Goal: Task Accomplishment & Management: Manage account settings

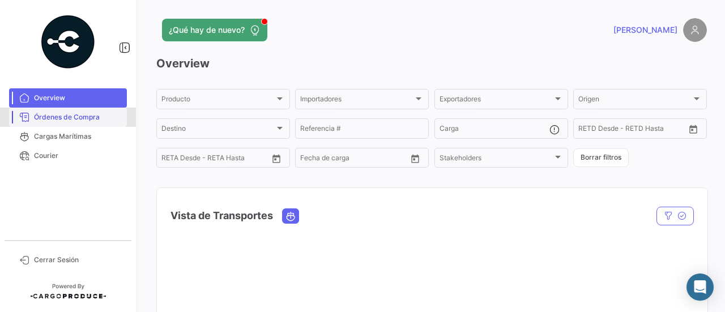
drag, startPoint x: 49, startPoint y: 107, endPoint x: 53, endPoint y: 114, distance: 8.6
click at [49, 108] on link "Órdenes de Compra" at bounding box center [68, 117] width 118 height 19
click at [57, 117] on span "Órdenes de Compra" at bounding box center [78, 117] width 88 height 10
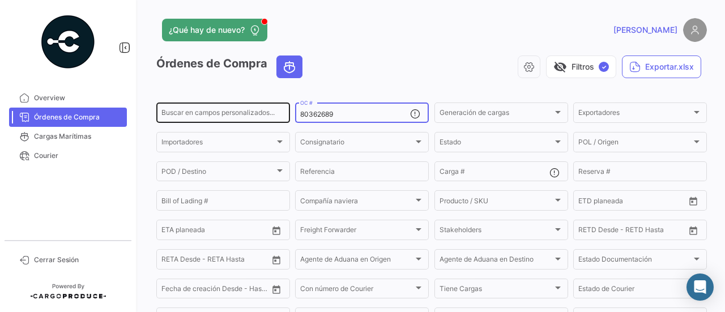
drag, startPoint x: 357, startPoint y: 116, endPoint x: 284, endPoint y: 113, distance: 72.6
click at [0, 0] on div "Buscar en campos personalizados... 80362689 OC # Generación de cargas Generació…" at bounding box center [0, 0] width 0 height 0
paste input "9120"
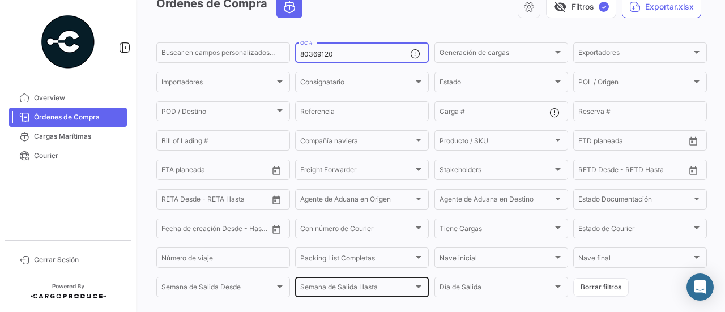
scroll to position [173, 0]
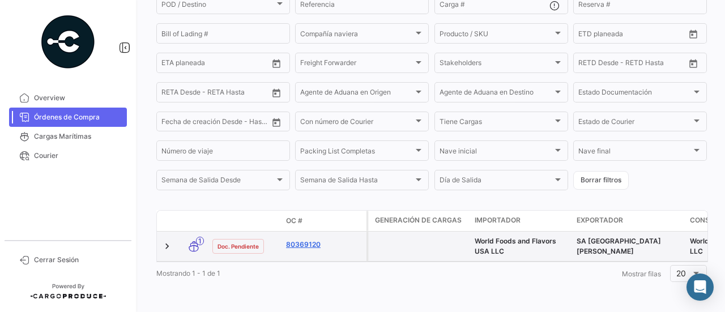
type input "80369120"
click at [309, 241] on link "80369120" at bounding box center [324, 245] width 76 height 10
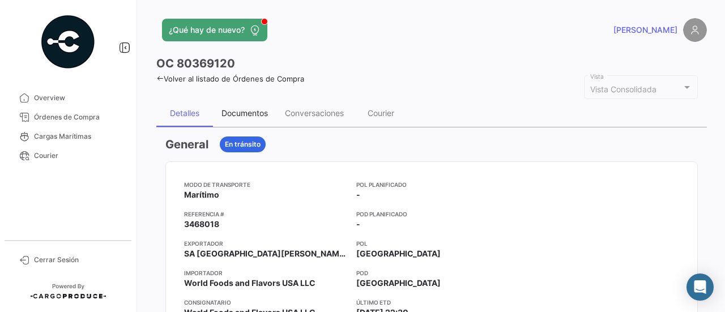
click at [250, 120] on div "Documentos" at bounding box center [244, 113] width 63 height 27
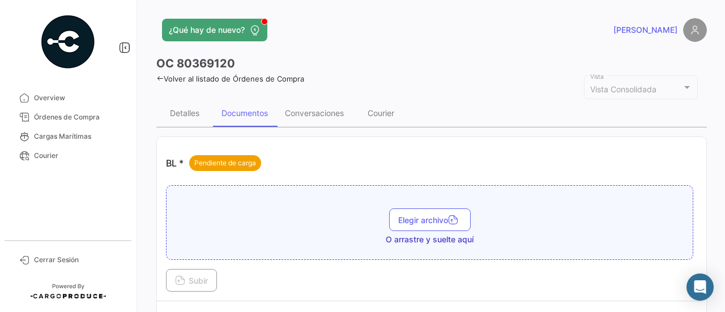
click at [405, 211] on button "Elegir archivo" at bounding box center [430, 220] width 82 height 23
click at [429, 209] on button "Elegir archivo" at bounding box center [430, 220] width 82 height 23
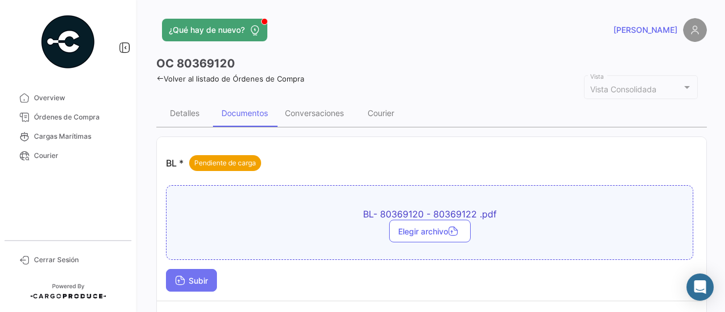
click at [208, 277] on span "Subir" at bounding box center [191, 281] width 33 height 10
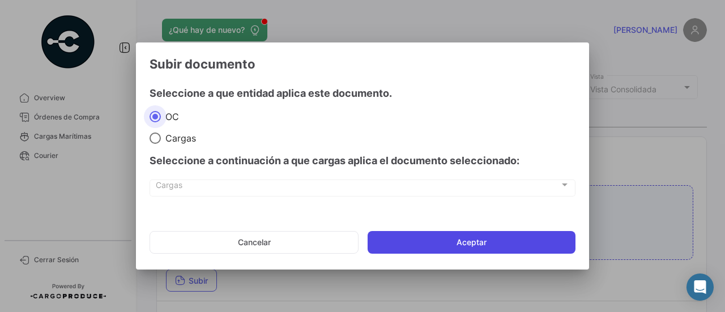
click at [415, 251] on button "Aceptar" at bounding box center [472, 242] width 208 height 23
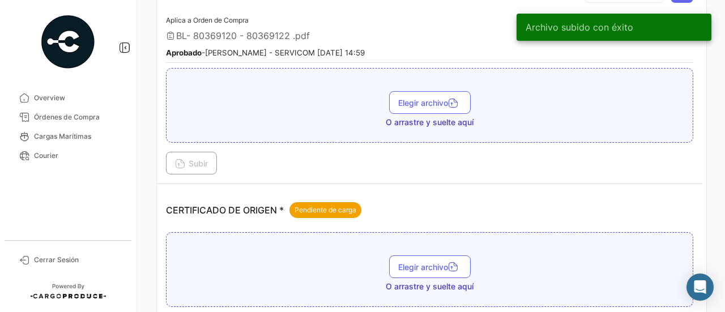
scroll to position [227, 0]
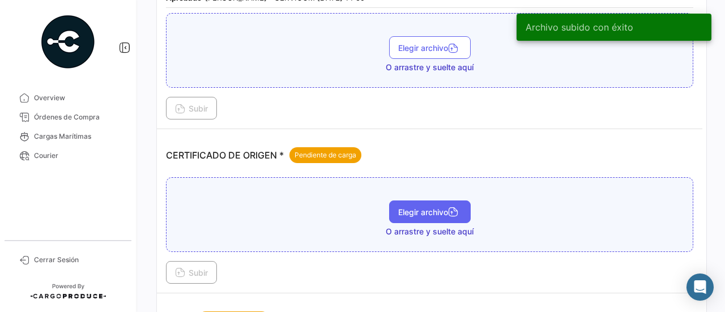
click at [411, 214] on button "Elegir archivo" at bounding box center [430, 212] width 82 height 23
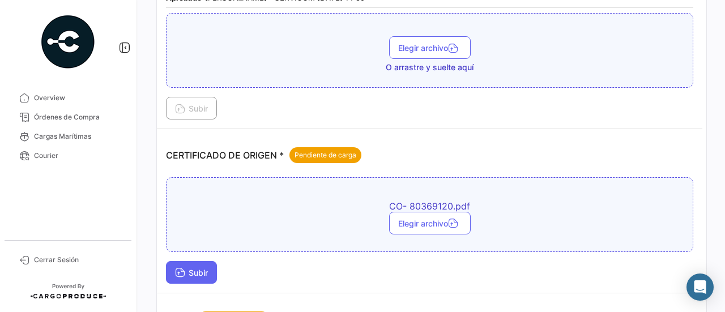
click at [200, 268] on span "Subir" at bounding box center [191, 273] width 33 height 10
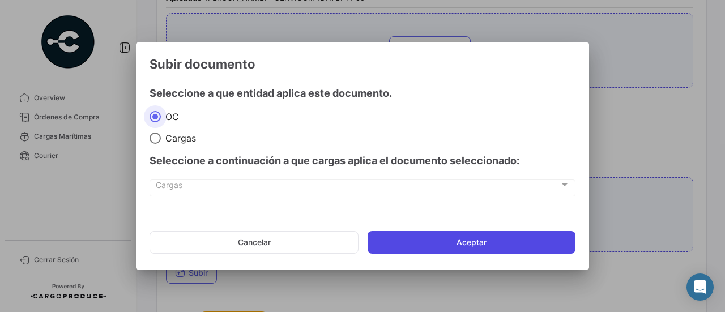
click at [430, 236] on button "Aceptar" at bounding box center [472, 242] width 208 height 23
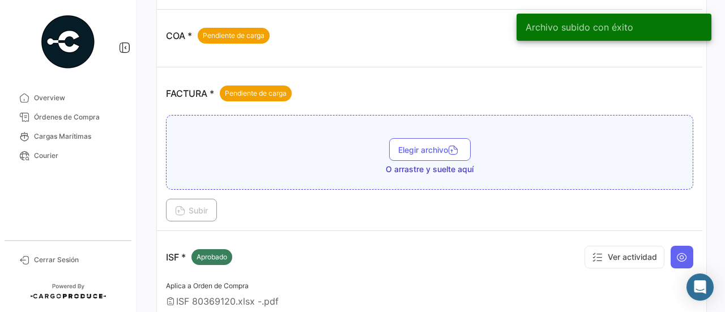
scroll to position [567, 0]
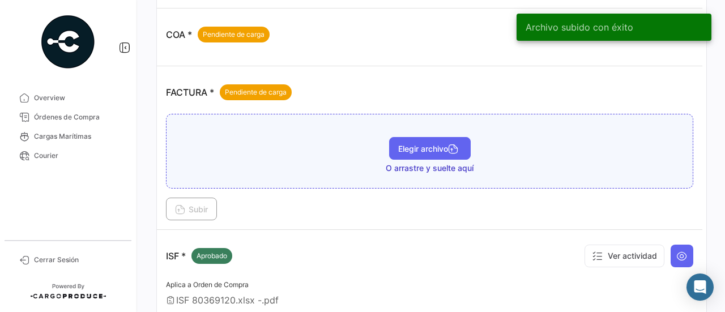
click at [415, 144] on span "Elegir archivo" at bounding box center [429, 149] width 63 height 10
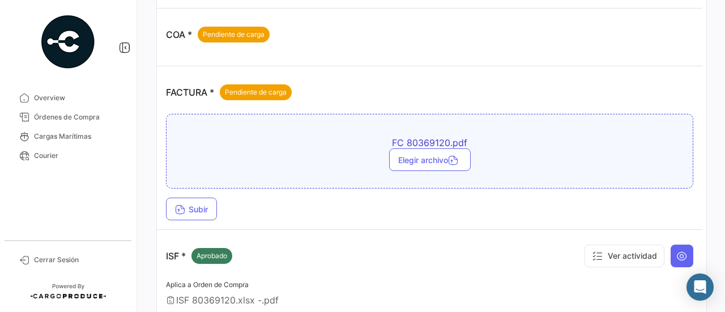
click at [183, 190] on div "FC 80369120.pdf Elegir archivo Subir" at bounding box center [430, 167] width 528 height 107
click at [200, 205] on span "Subir" at bounding box center [191, 210] width 33 height 10
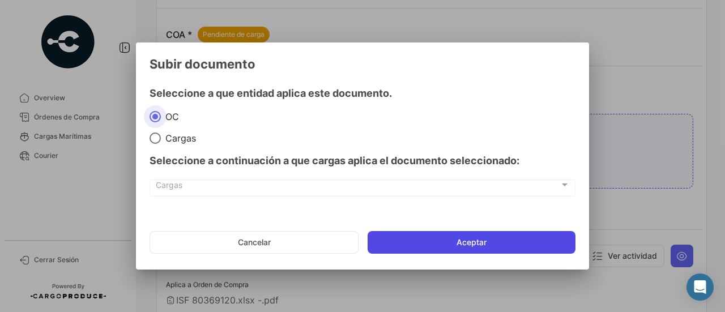
click at [484, 240] on button "Aceptar" at bounding box center [472, 242] width 208 height 23
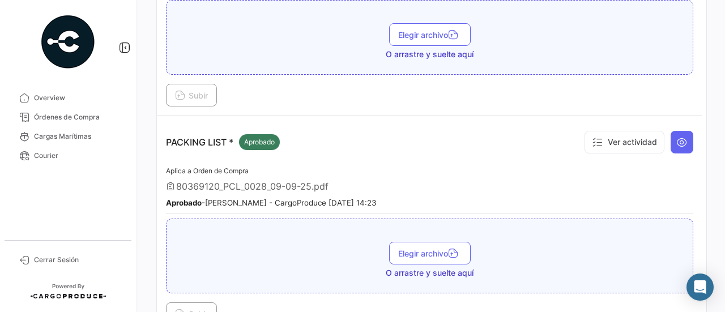
scroll to position [510, 0]
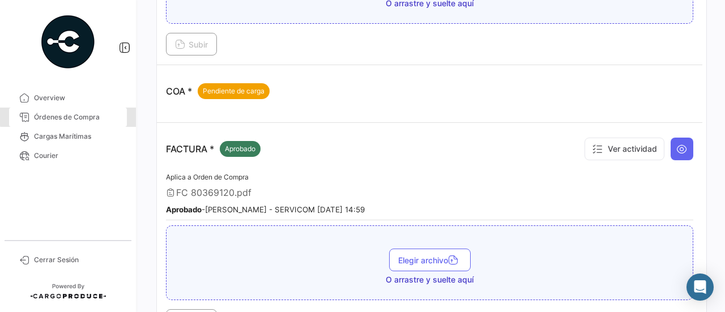
drag, startPoint x: 87, startPoint y: 112, endPoint x: 151, endPoint y: 111, distance: 64.6
click at [87, 112] on link "Órdenes de Compra" at bounding box center [68, 117] width 118 height 19
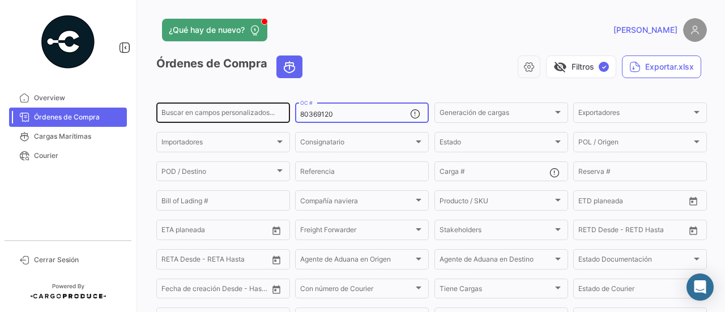
drag, startPoint x: 337, startPoint y: 115, endPoint x: 275, endPoint y: 115, distance: 61.8
click at [0, 0] on div "Buscar en campos personalizados... 80369120 OC # Generación de cargas Generació…" at bounding box center [0, 0] width 0 height 0
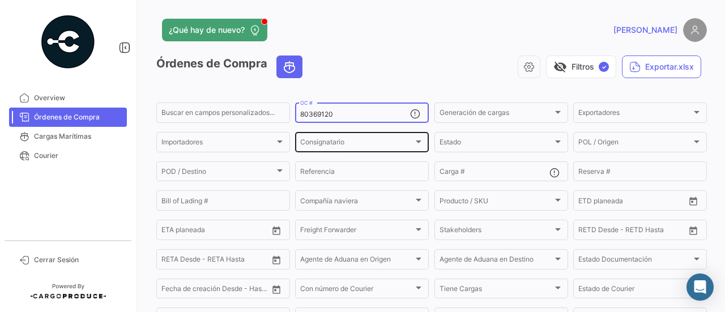
paste input "2"
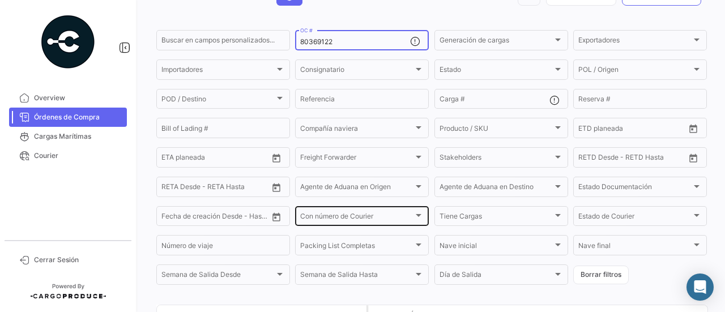
scroll to position [139, 0]
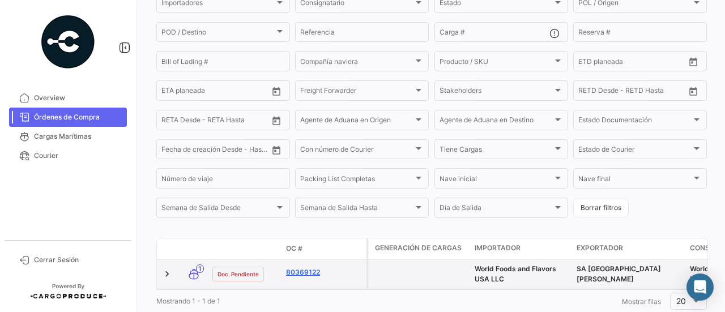
type input "80369122"
click at [316, 278] on link "80369122" at bounding box center [324, 272] width 76 height 10
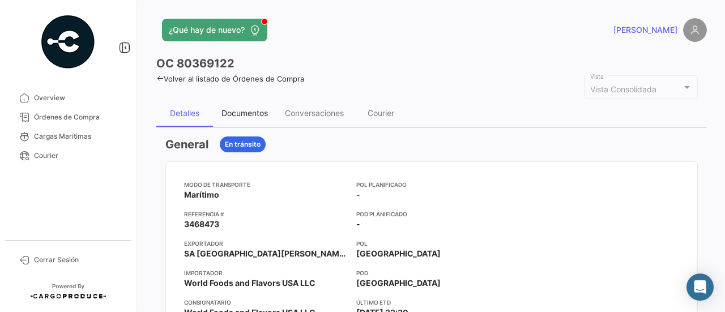
click at [258, 112] on div "Documentos" at bounding box center [245, 113] width 46 height 10
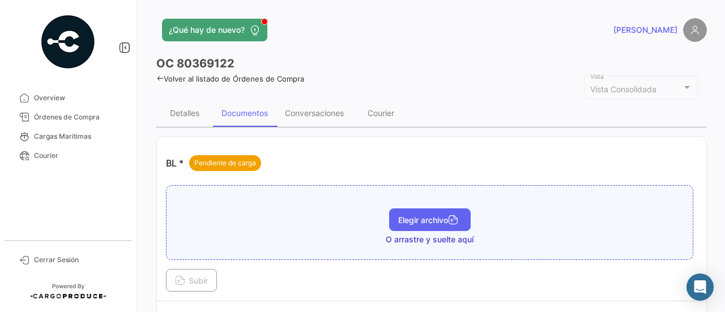
click at [419, 219] on span "Elegir archivo" at bounding box center [429, 220] width 63 height 10
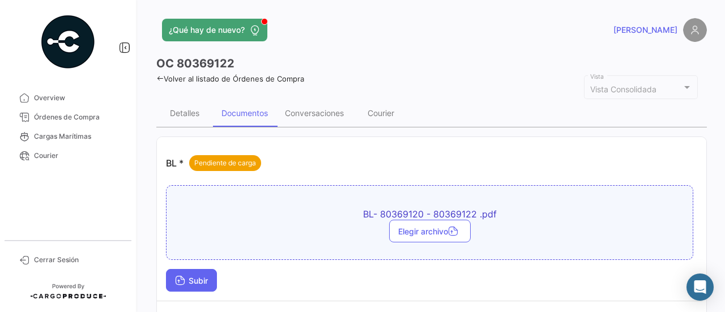
click at [208, 278] on span "Subir" at bounding box center [191, 281] width 33 height 10
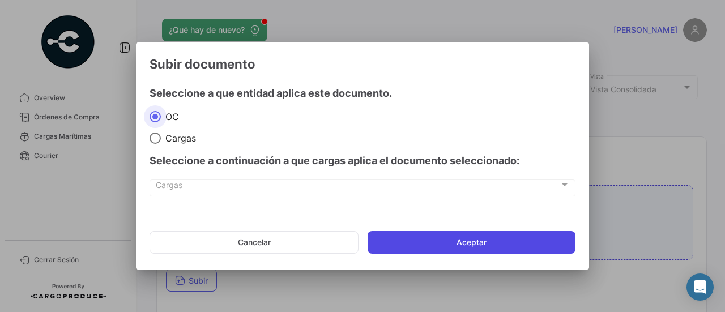
click at [444, 244] on button "Aceptar" at bounding box center [472, 242] width 208 height 23
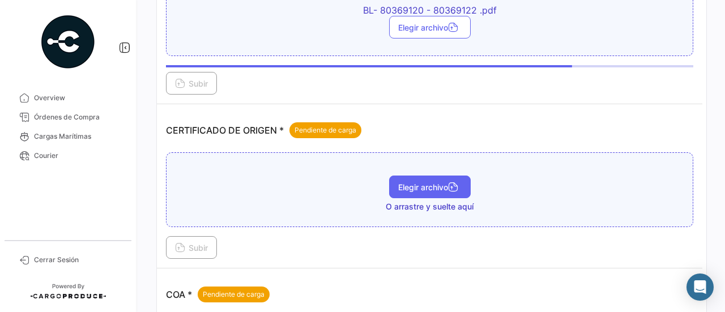
scroll to position [227, 0]
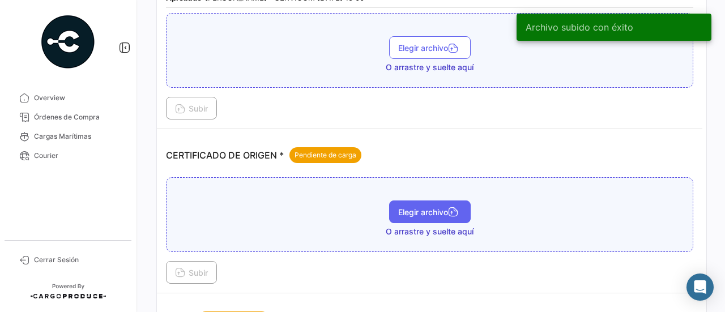
click at [416, 209] on span "Elegir archivo" at bounding box center [429, 212] width 63 height 10
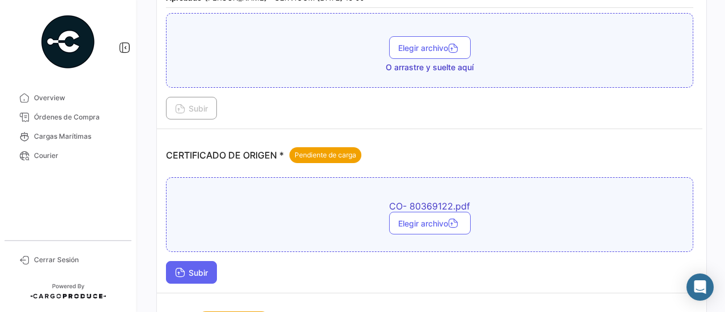
click at [198, 268] on span "Subir" at bounding box center [191, 273] width 33 height 10
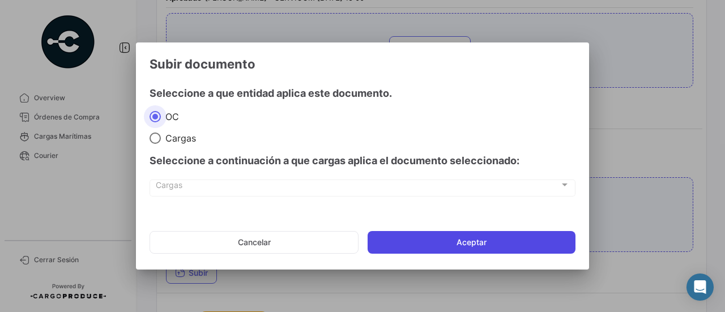
click at [422, 244] on button "Aceptar" at bounding box center [472, 242] width 208 height 23
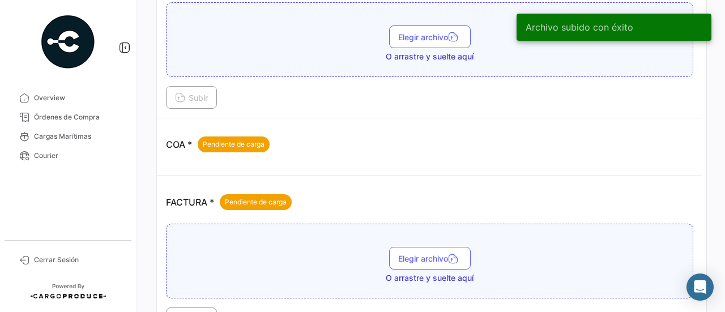
scroll to position [567, 0]
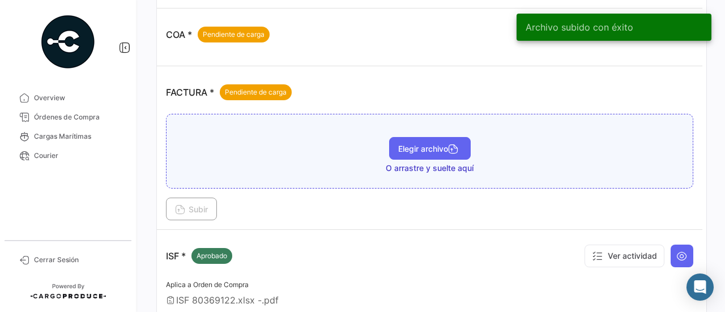
click at [414, 144] on span "Elegir archivo" at bounding box center [429, 149] width 63 height 10
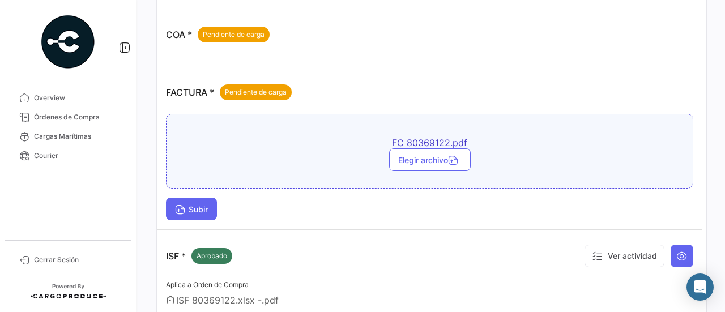
click at [173, 203] on button "Subir" at bounding box center [191, 209] width 51 height 23
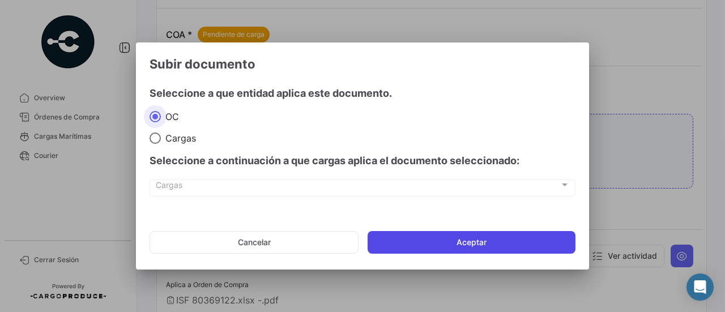
click at [466, 239] on button "Aceptar" at bounding box center [472, 242] width 208 height 23
